Goal: Information Seeking & Learning: Learn about a topic

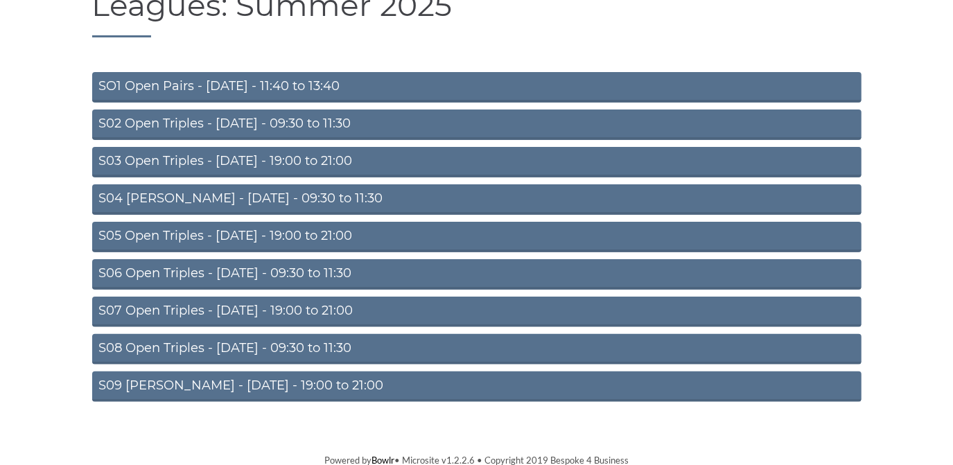
scroll to position [121, 0]
click at [295, 378] on link "S09 Aussie Pairs - Friday - 19:00 to 21:00" at bounding box center [476, 386] width 769 height 30
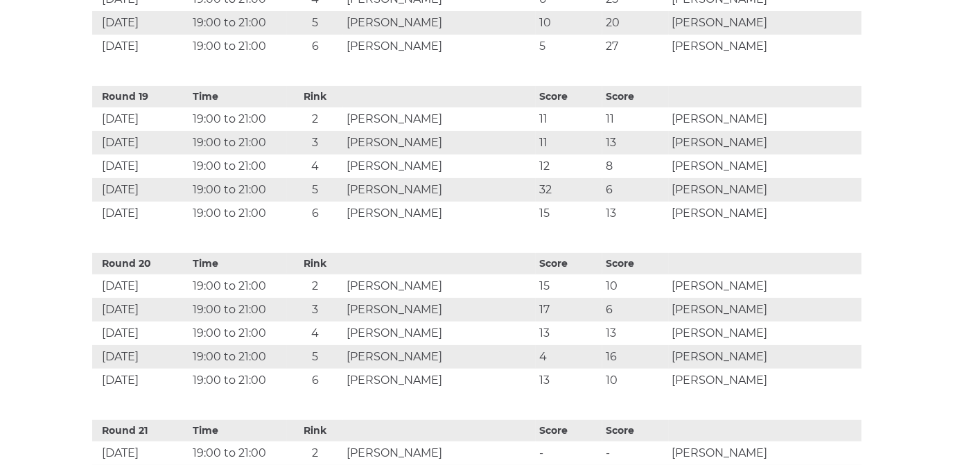
scroll to position [3754, 0]
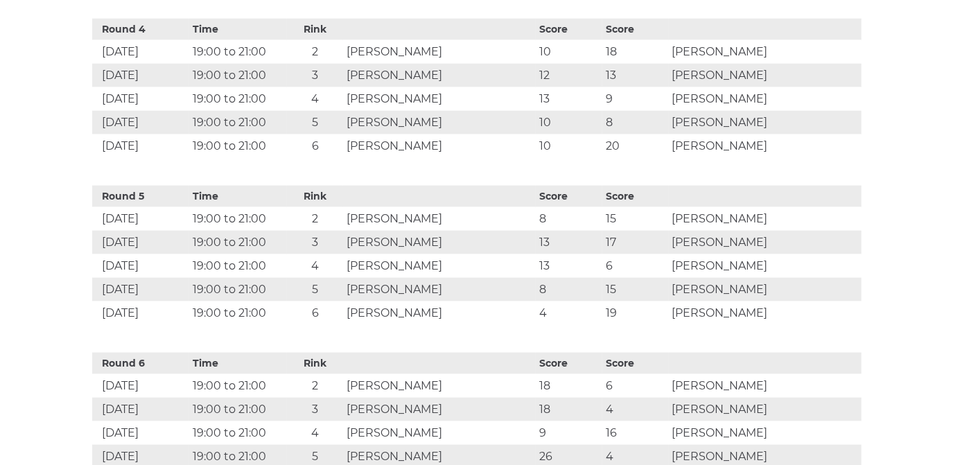
drag, startPoint x: 412, startPoint y: 315, endPoint x: 430, endPoint y: 270, distance: 48.5
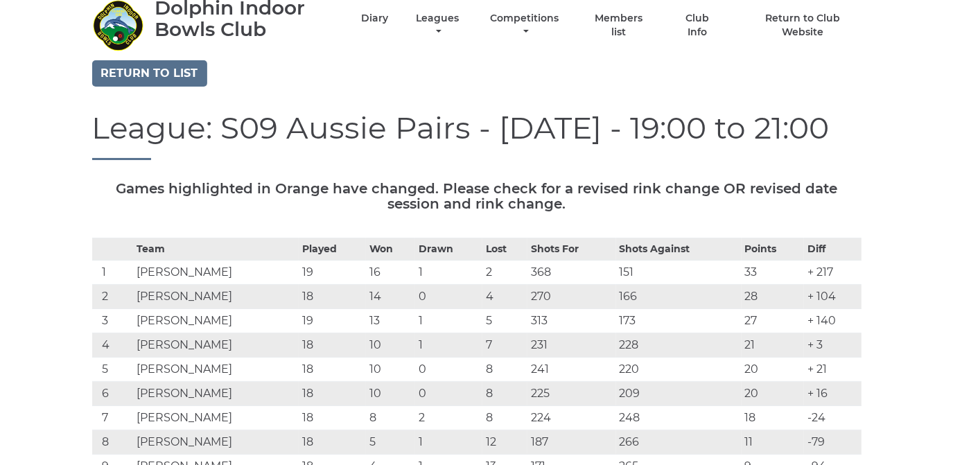
scroll to position [0, 0]
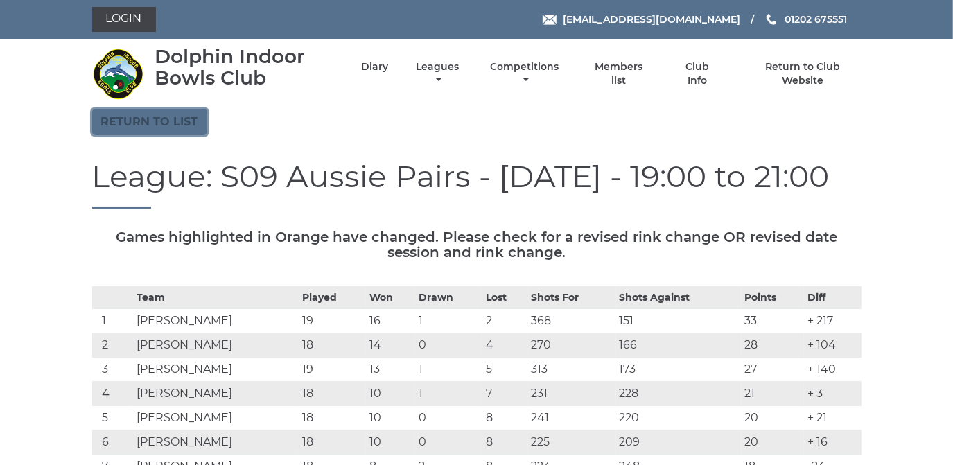
click at [153, 125] on link "Return to list" at bounding box center [149, 122] width 115 height 26
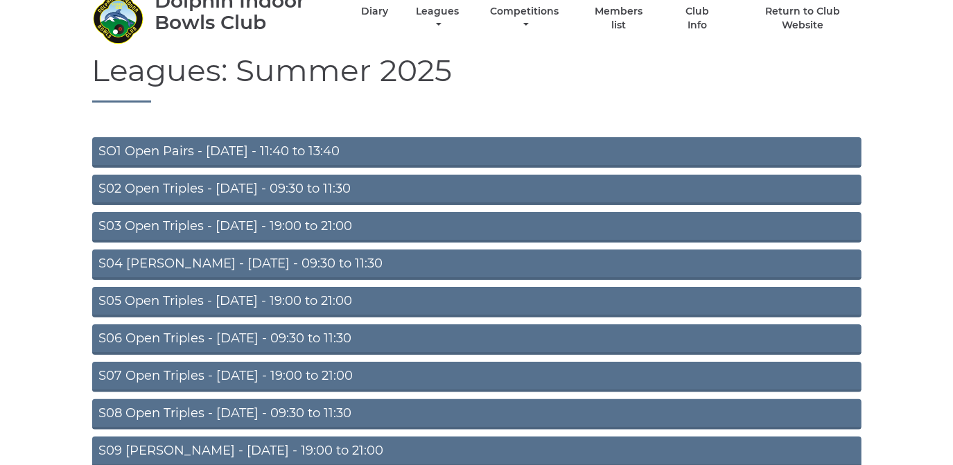
scroll to position [121, 0]
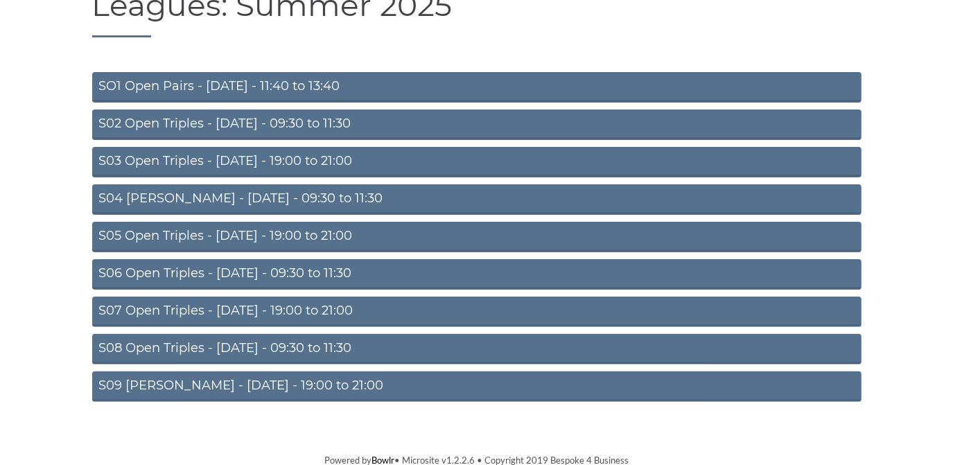
click at [258, 228] on link "S05 Open Triples - Wednesday - 19:00 to 21:00" at bounding box center [476, 237] width 769 height 30
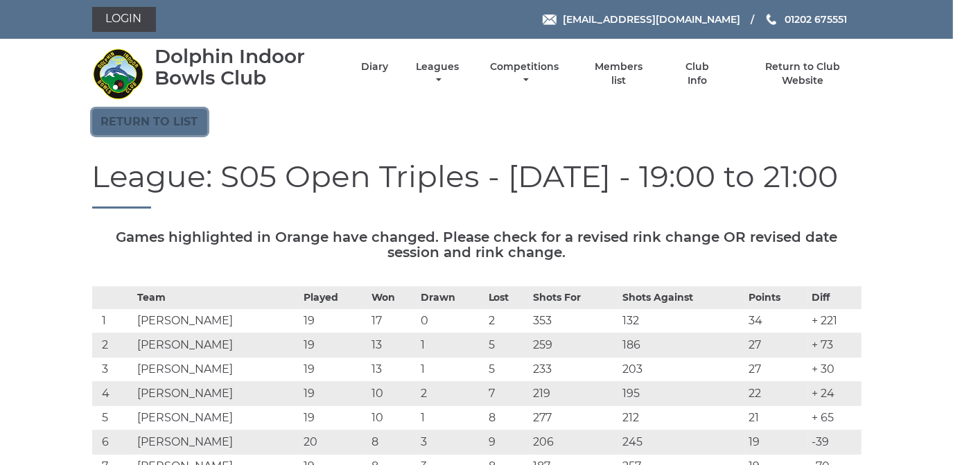
click at [178, 119] on link "Return to list" at bounding box center [149, 122] width 115 height 26
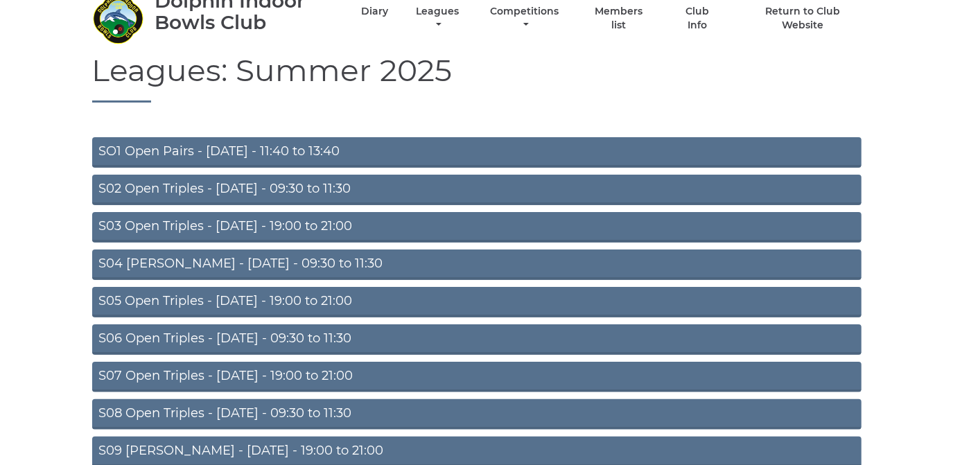
scroll to position [121, 0]
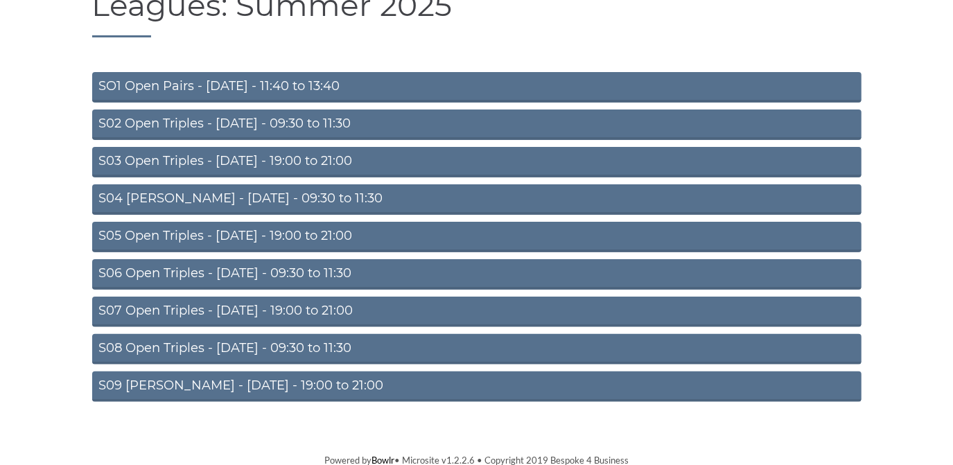
click at [222, 163] on link "S03 Open Triples - [DATE] - 19:00 to 21:00" at bounding box center [476, 162] width 769 height 30
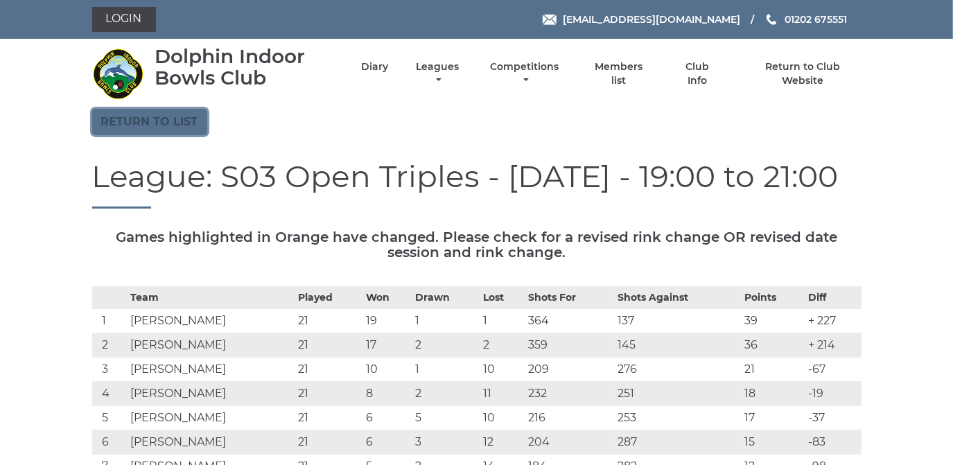
click at [156, 122] on link "Return to list" at bounding box center [149, 122] width 115 height 26
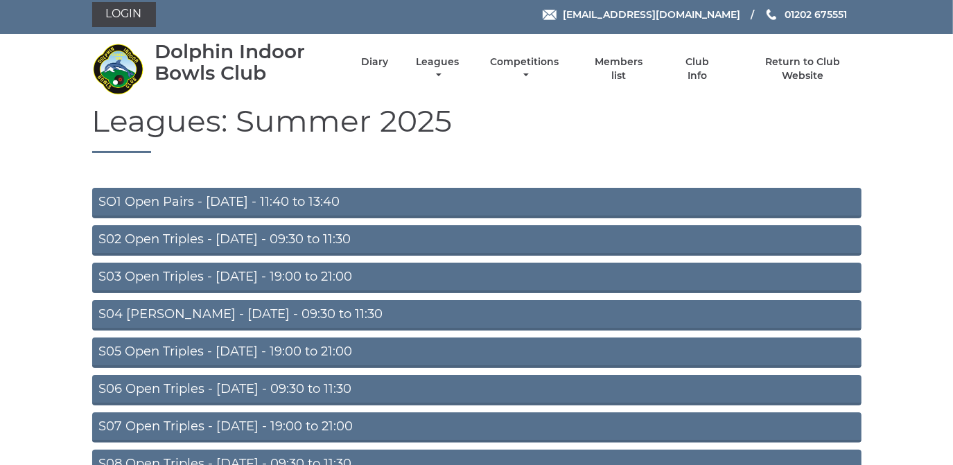
scroll to position [121, 0]
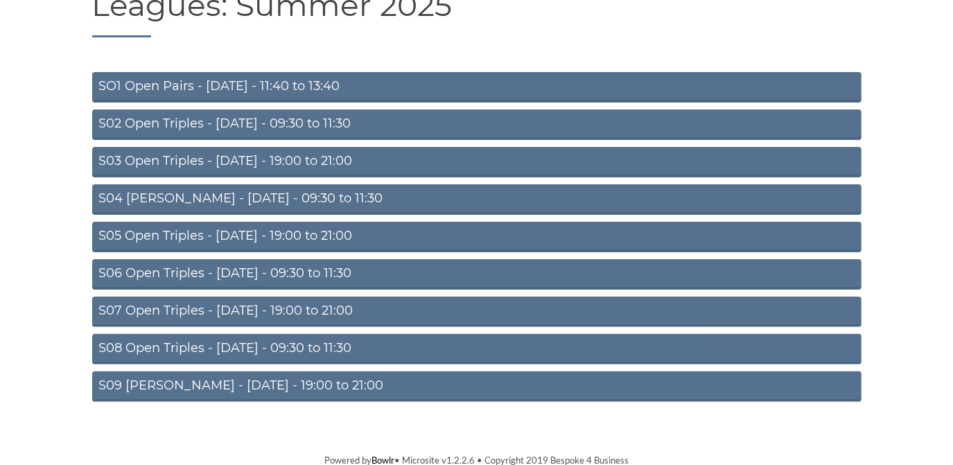
click at [206, 382] on link "S09 [PERSON_NAME] - [DATE] - 19:00 to 21:00" at bounding box center [476, 386] width 769 height 30
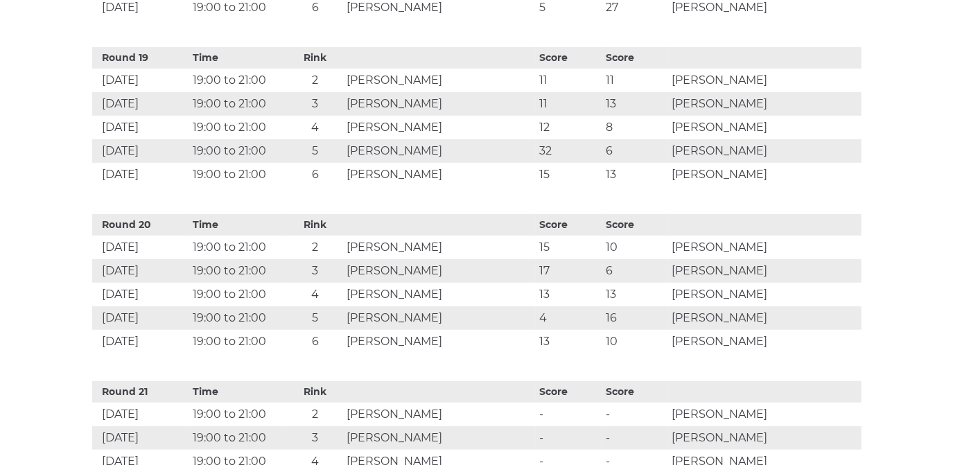
scroll to position [3754, 0]
